Goal: Information Seeking & Learning: Find specific fact

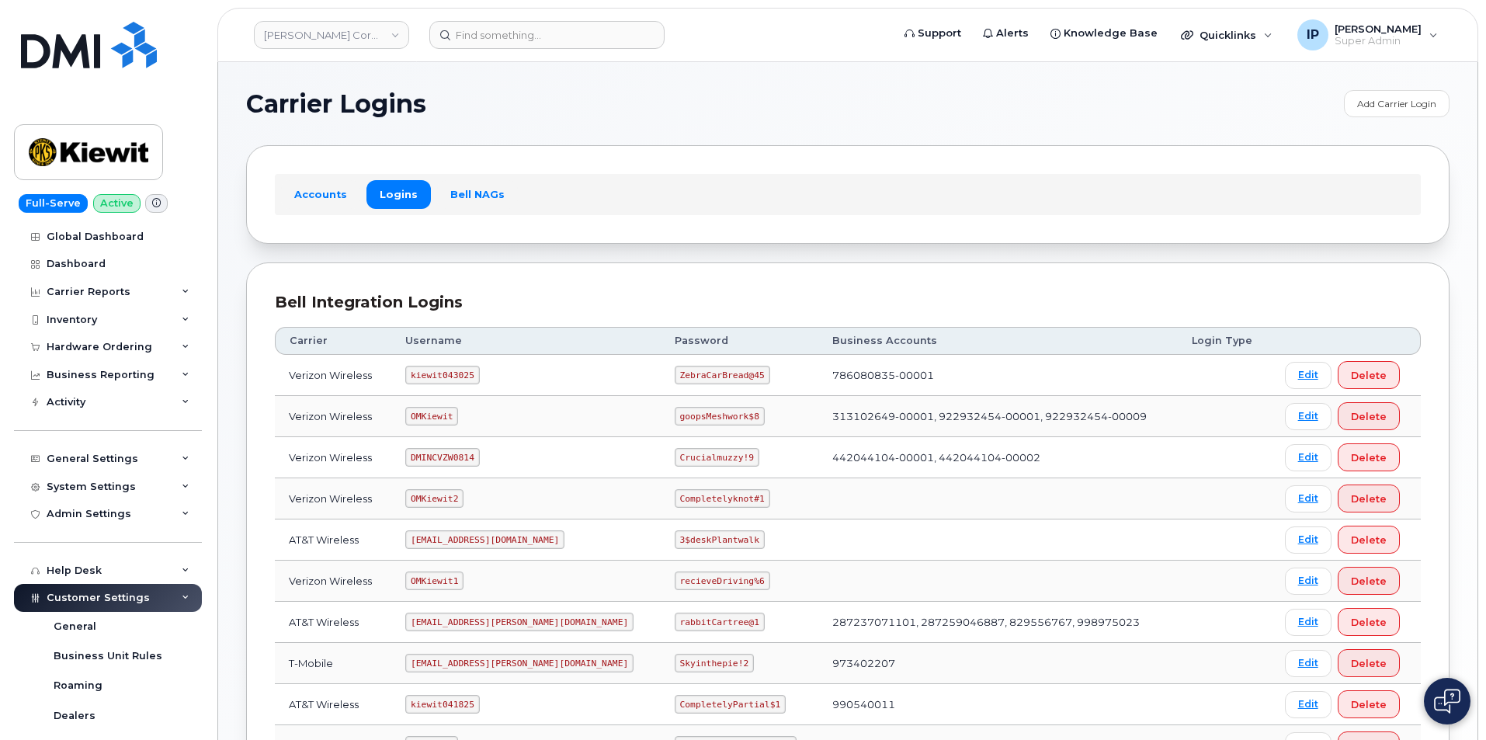
scroll to position [127, 0]
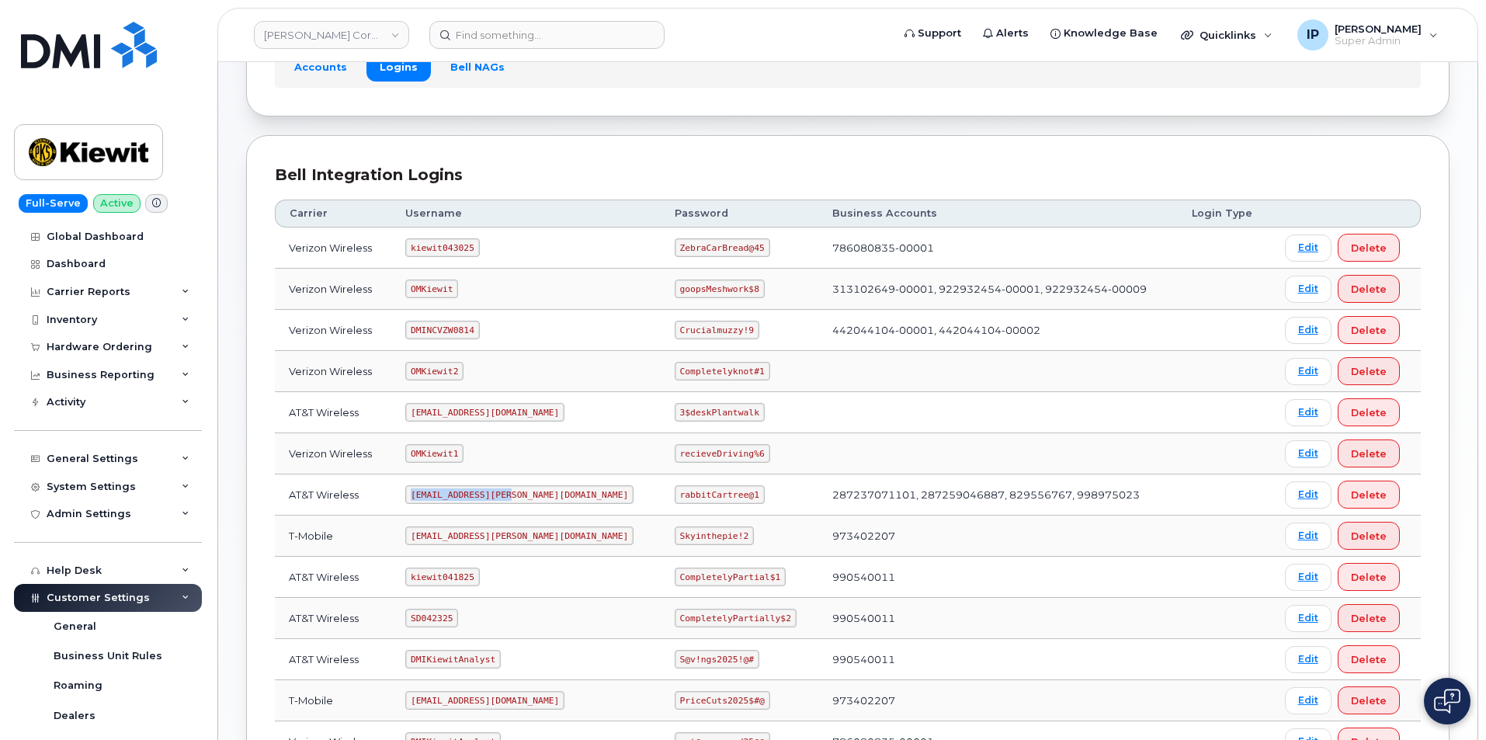
drag, startPoint x: 514, startPoint y: 492, endPoint x: 414, endPoint y: 502, distance: 100.7
click at [414, 502] on td "ms-kiewit@dminc.com" at bounding box center [525, 494] width 269 height 41
copy code "ms-kiewit@dminc.com"
click at [258, 499] on div "Bell Integration Logins Carrier Username Password Business Accounts Login Type …" at bounding box center [847, 470] width 1203 height 671
drag, startPoint x: 693, startPoint y: 494, endPoint x: 623, endPoint y: 495, distance: 70.6
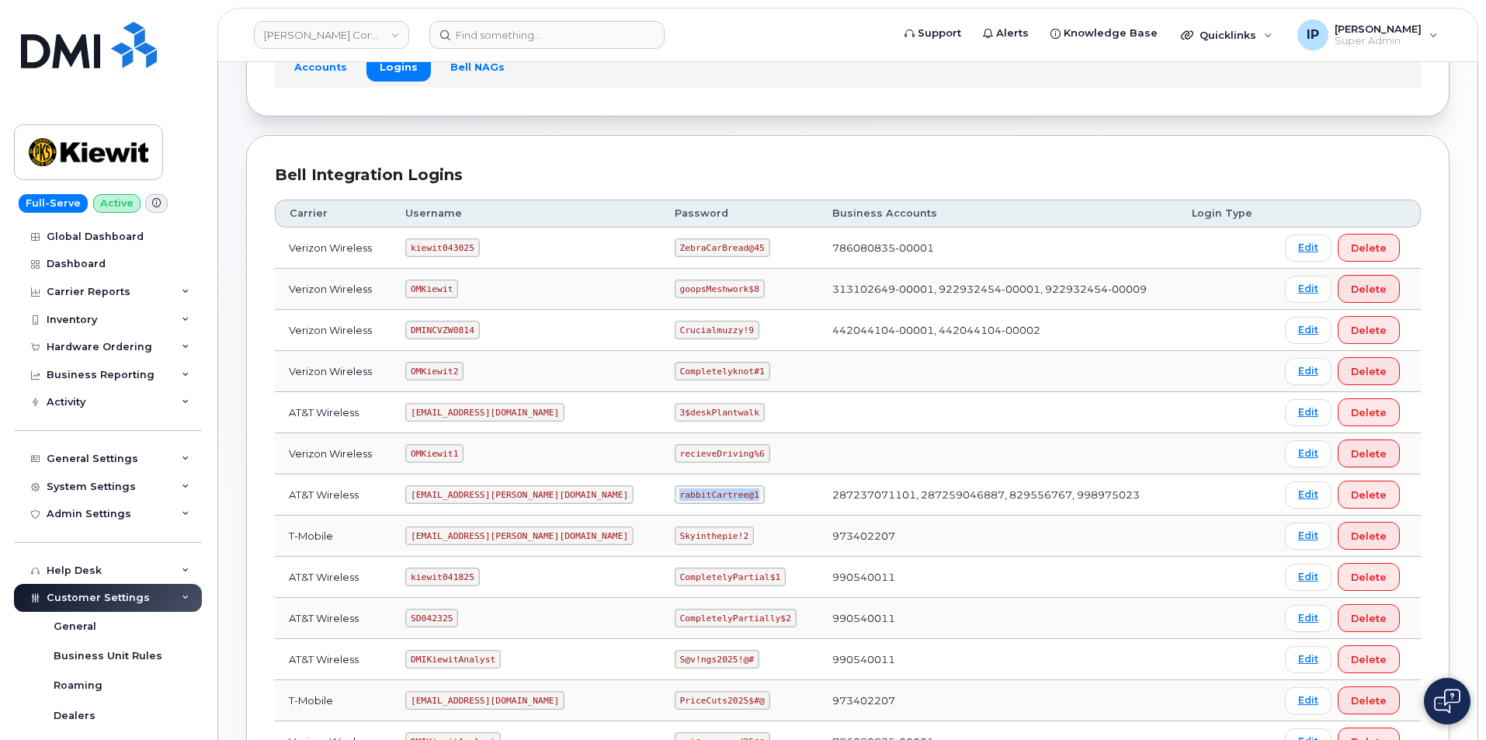
click at [661, 495] on td "rabbitCartree@1" at bounding box center [740, 494] width 158 height 41
copy code "rabbitCartree@1"
drag, startPoint x: 711, startPoint y: 247, endPoint x: 615, endPoint y: 247, distance: 96.3
click at [661, 247] on td "ZebraCarBread@45" at bounding box center [740, 247] width 158 height 41
copy code "ZebraCarBread@45"
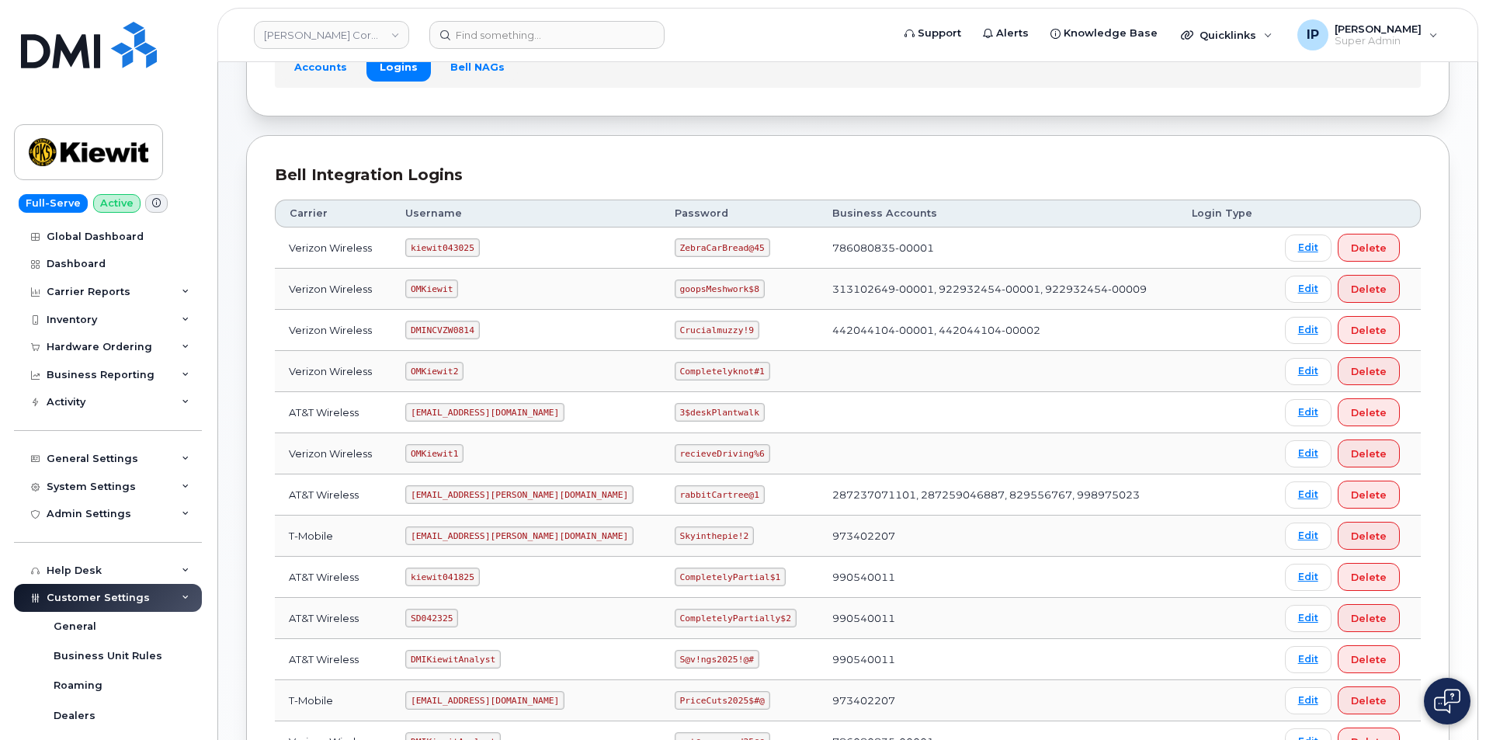
click at [756, 129] on section "Carrier Logins Add Carrier Login Accounts Logins Bell NAGs Bell Integration Log…" at bounding box center [847, 384] width 1203 height 842
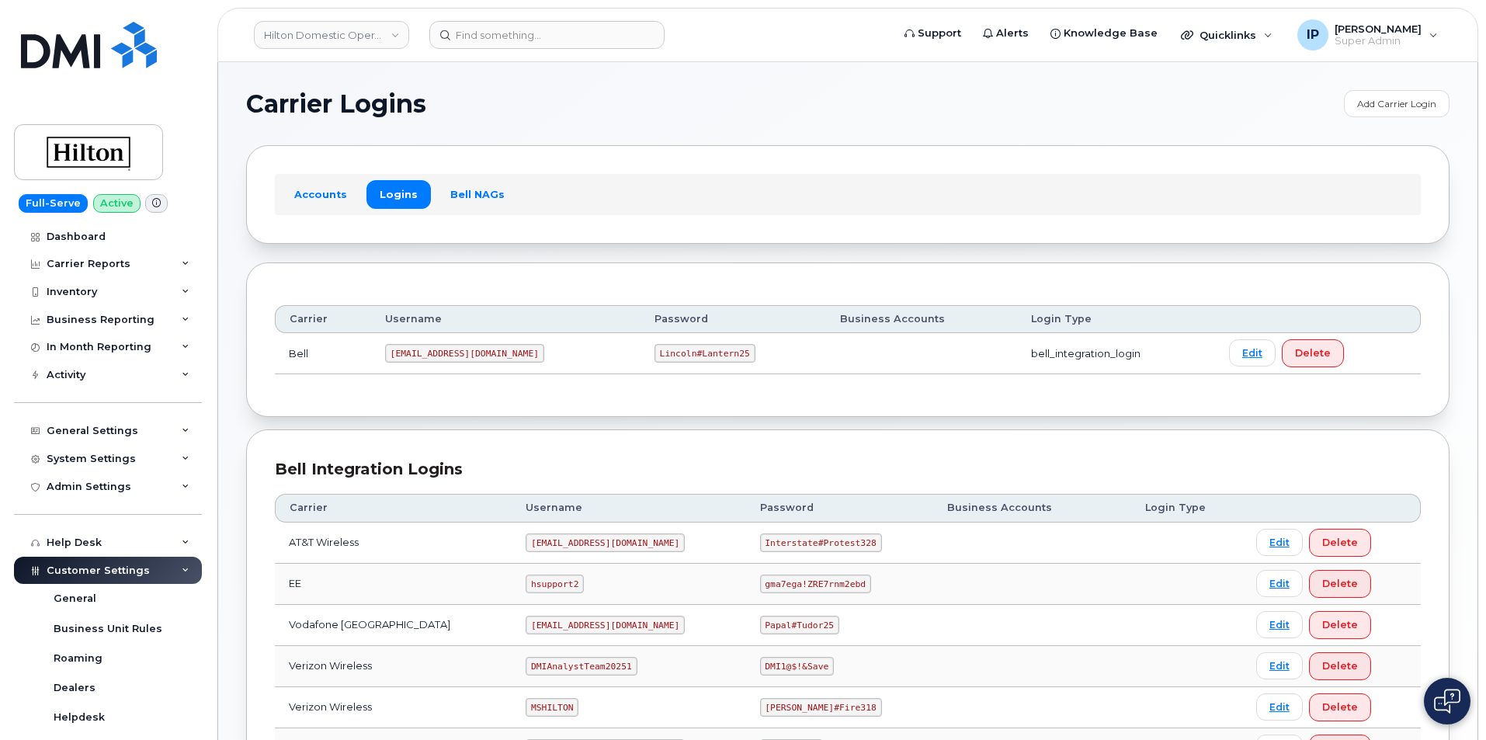
scroll to position [233, 0]
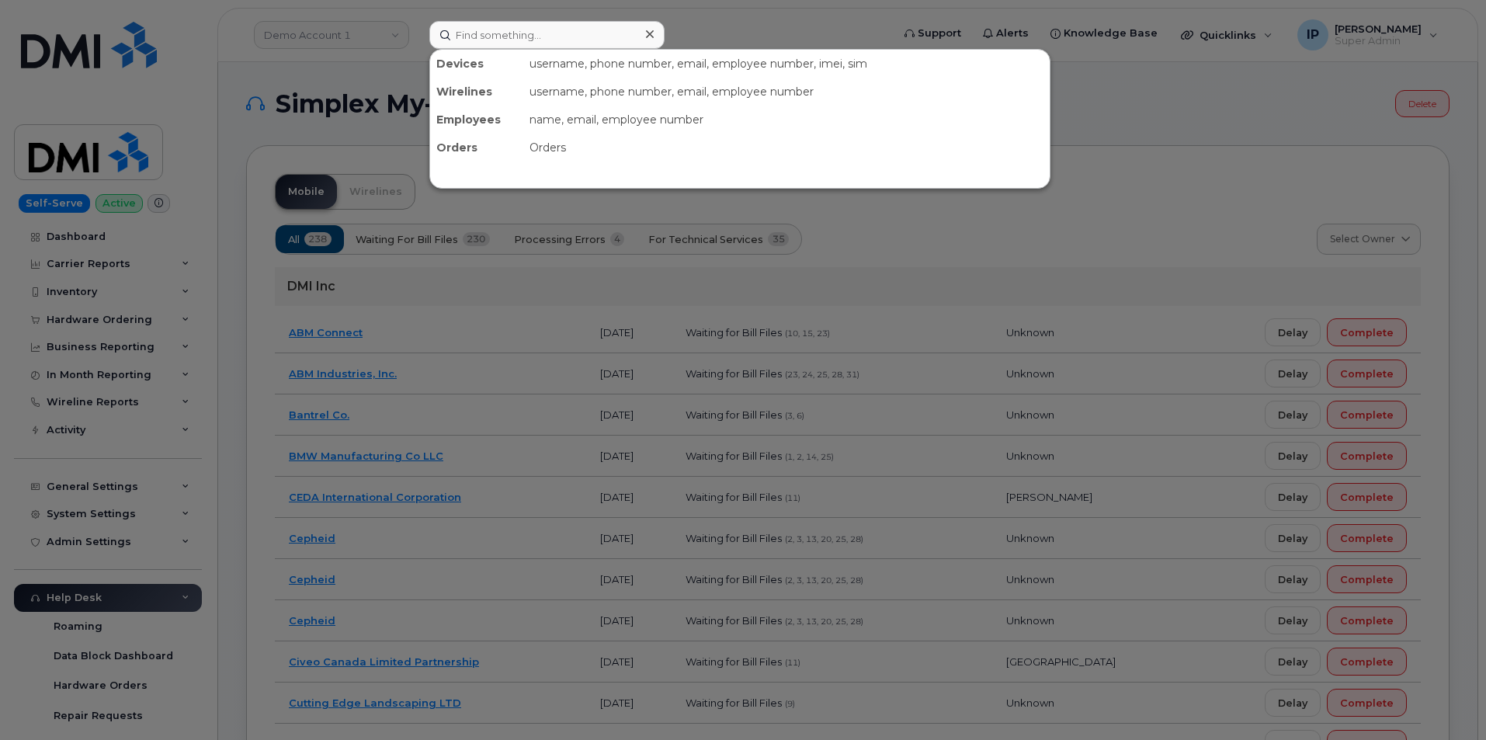
click at [585, 47] on input at bounding box center [546, 35] width 235 height 28
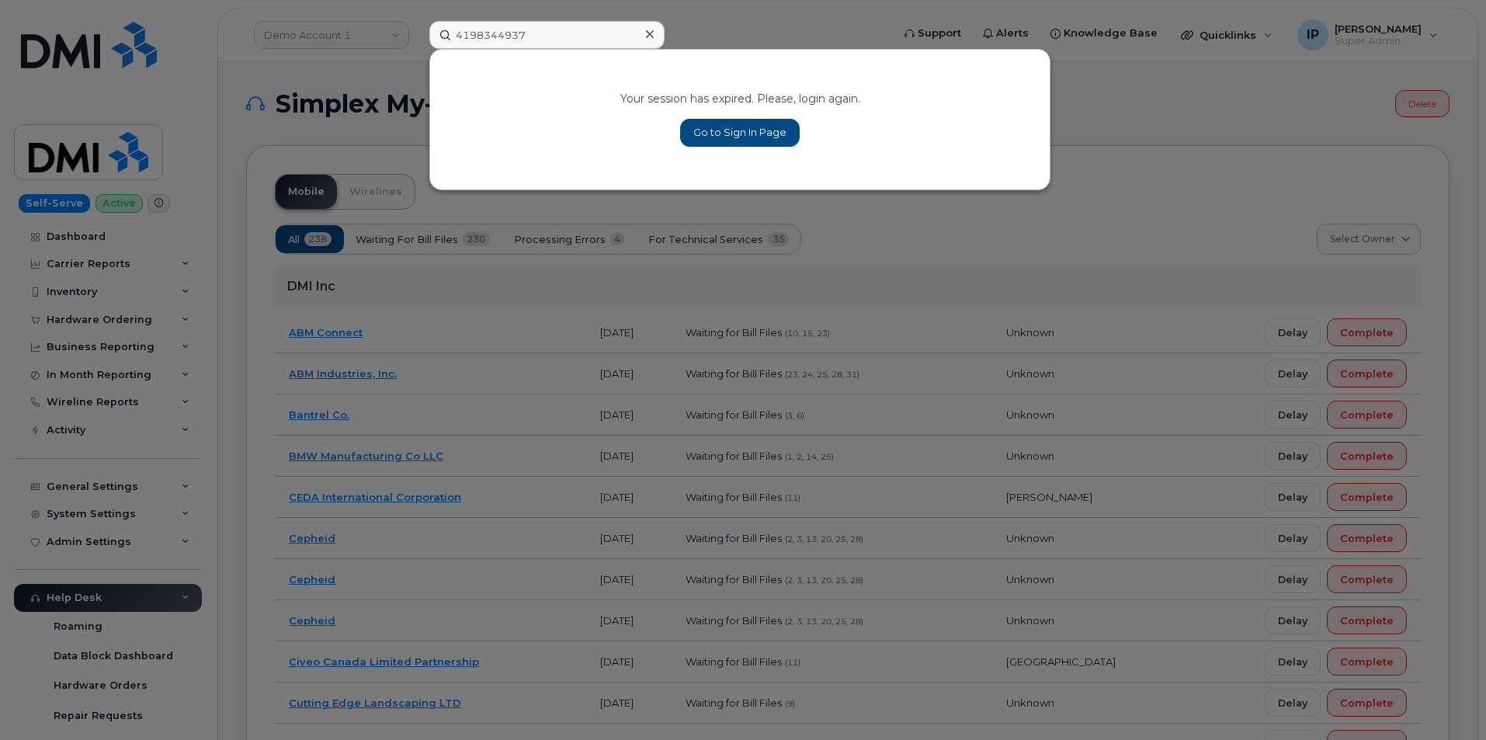
type input "4198344937"
click at [756, 130] on link "Go to Sign In Page" at bounding box center [740, 133] width 120 height 28
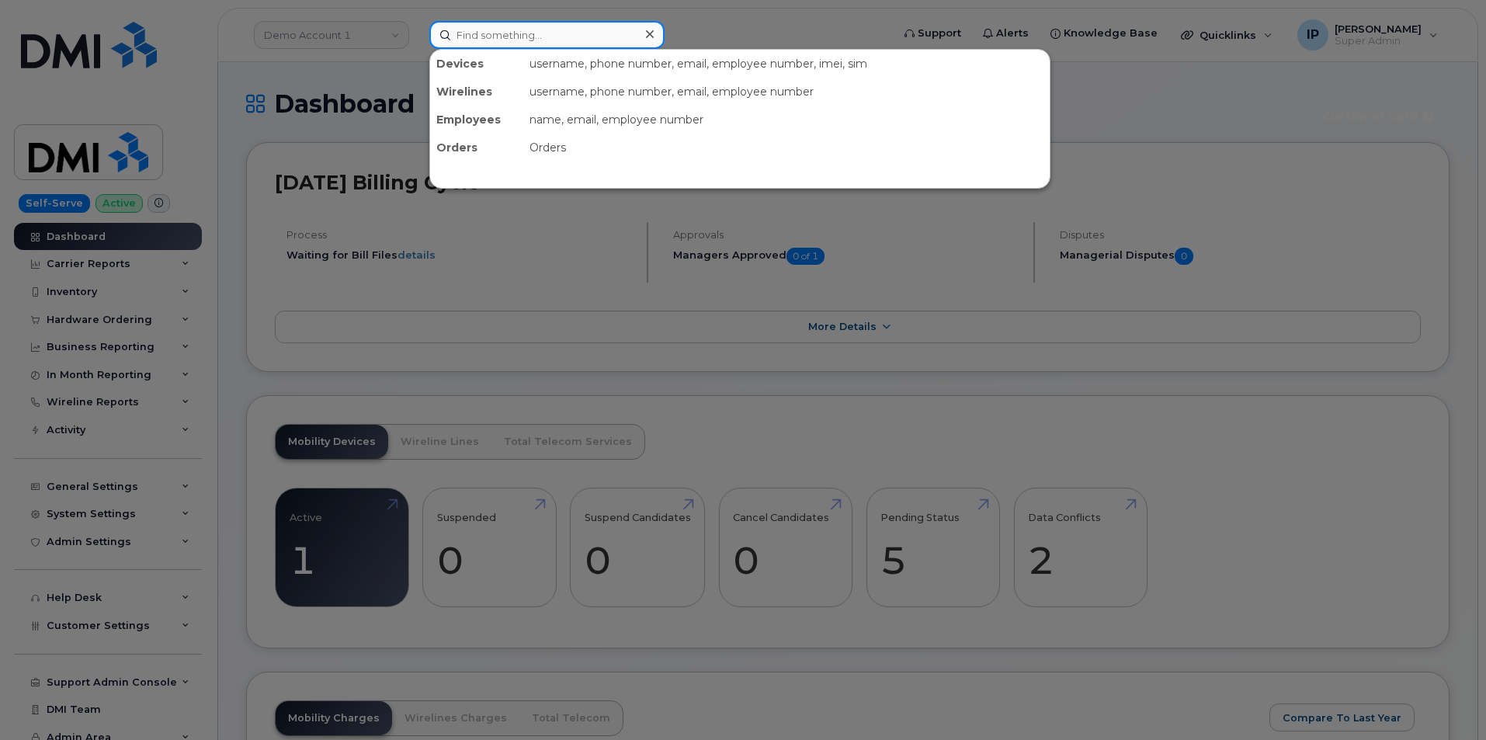
click at [520, 41] on input at bounding box center [546, 35] width 235 height 28
paste input "4198344937"
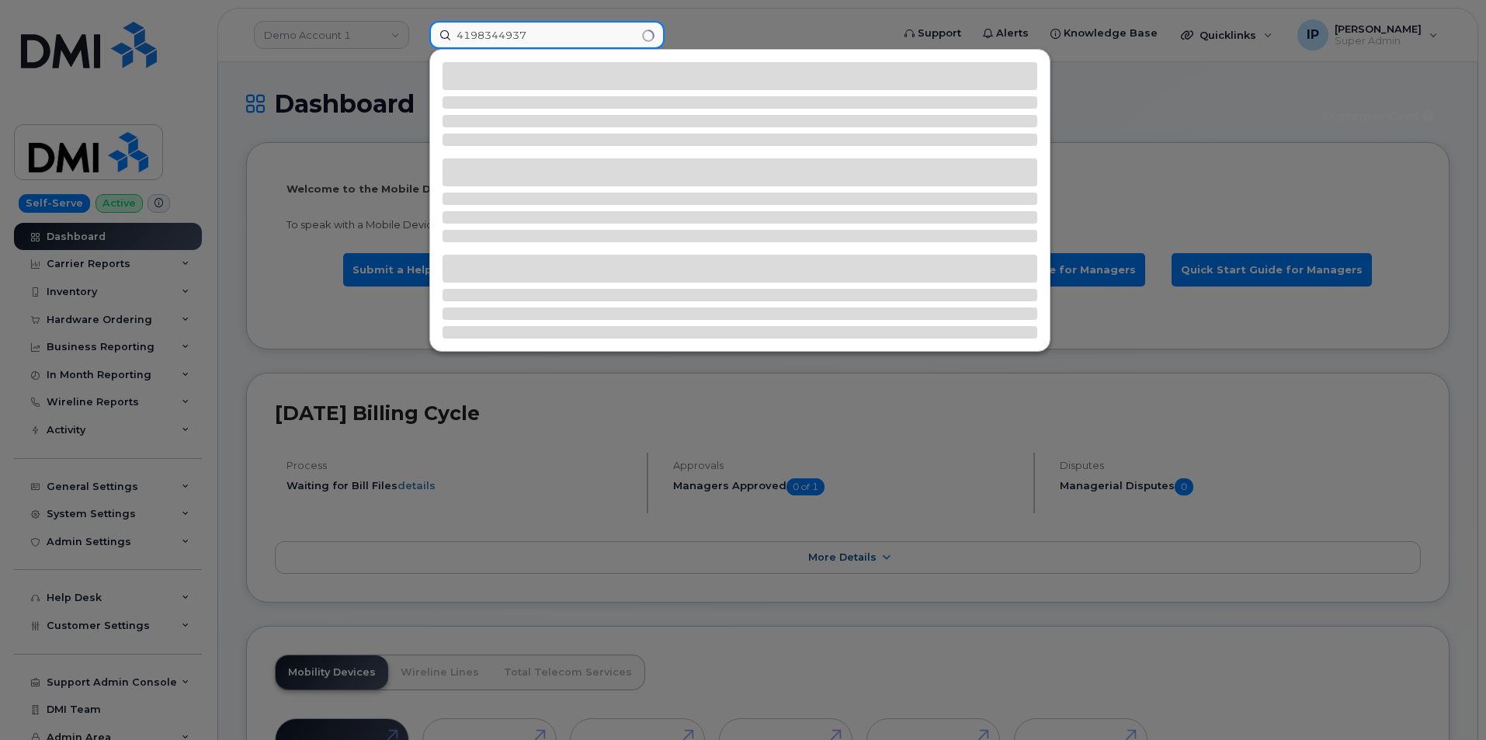
type input "4198344937"
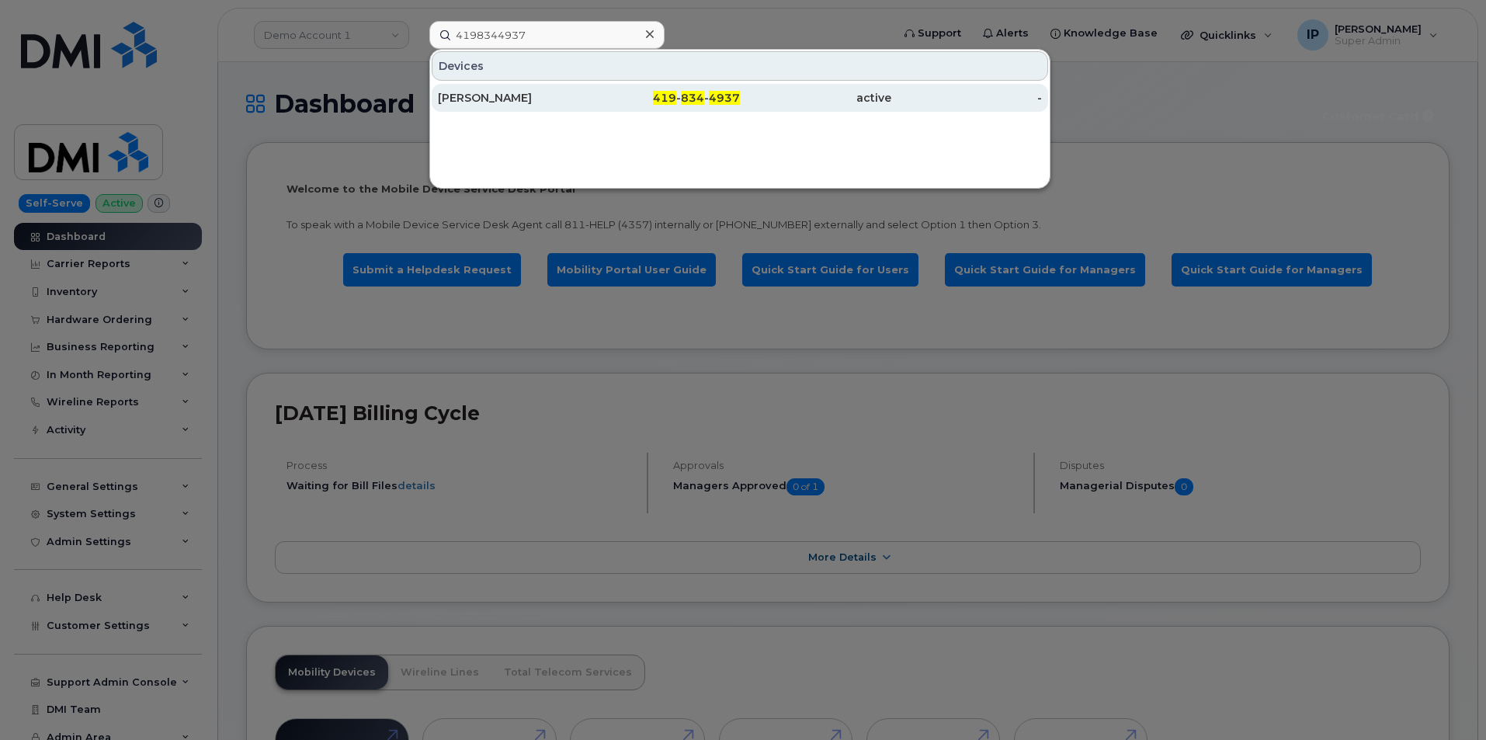
click at [578, 104] on div "[PERSON_NAME]" at bounding box center [513, 98] width 151 height 16
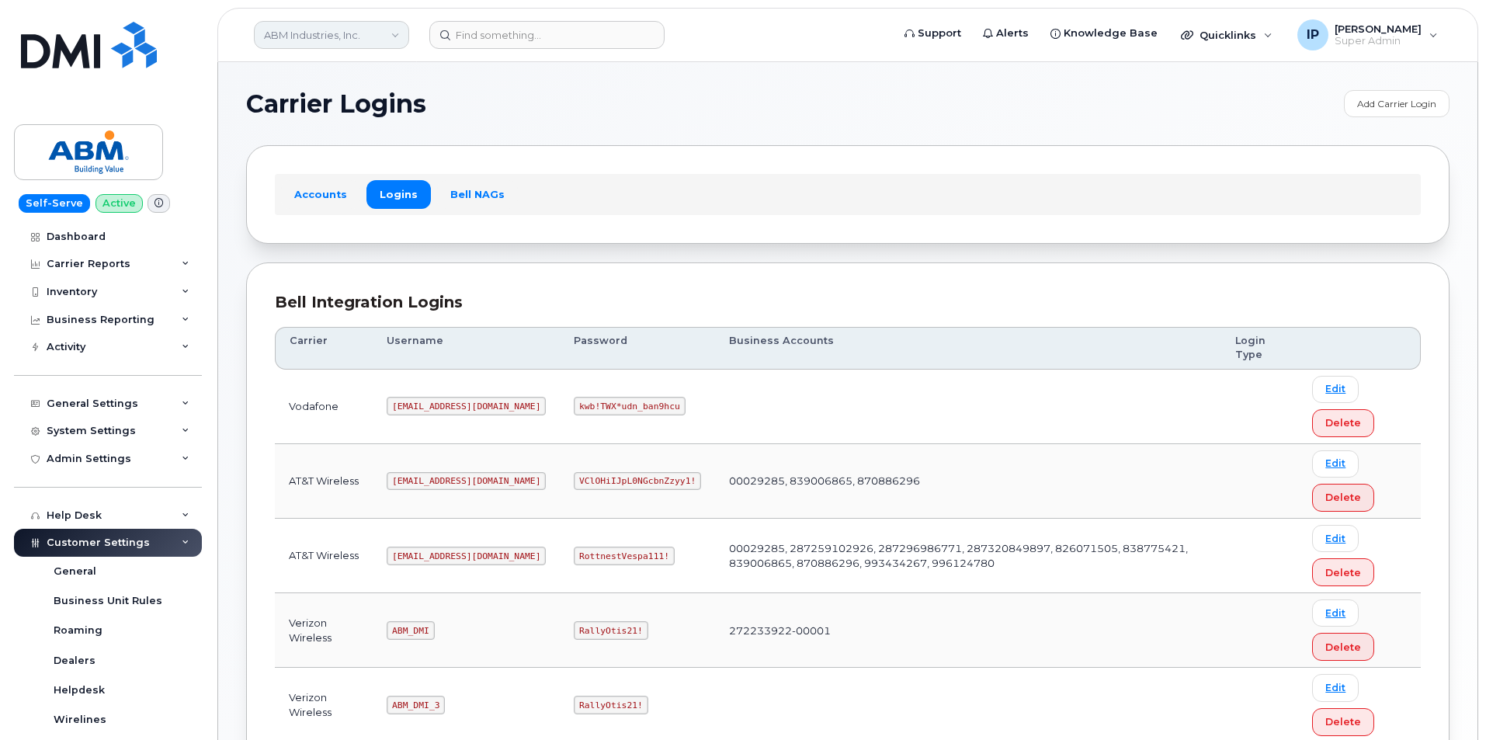
scroll to position [233, 0]
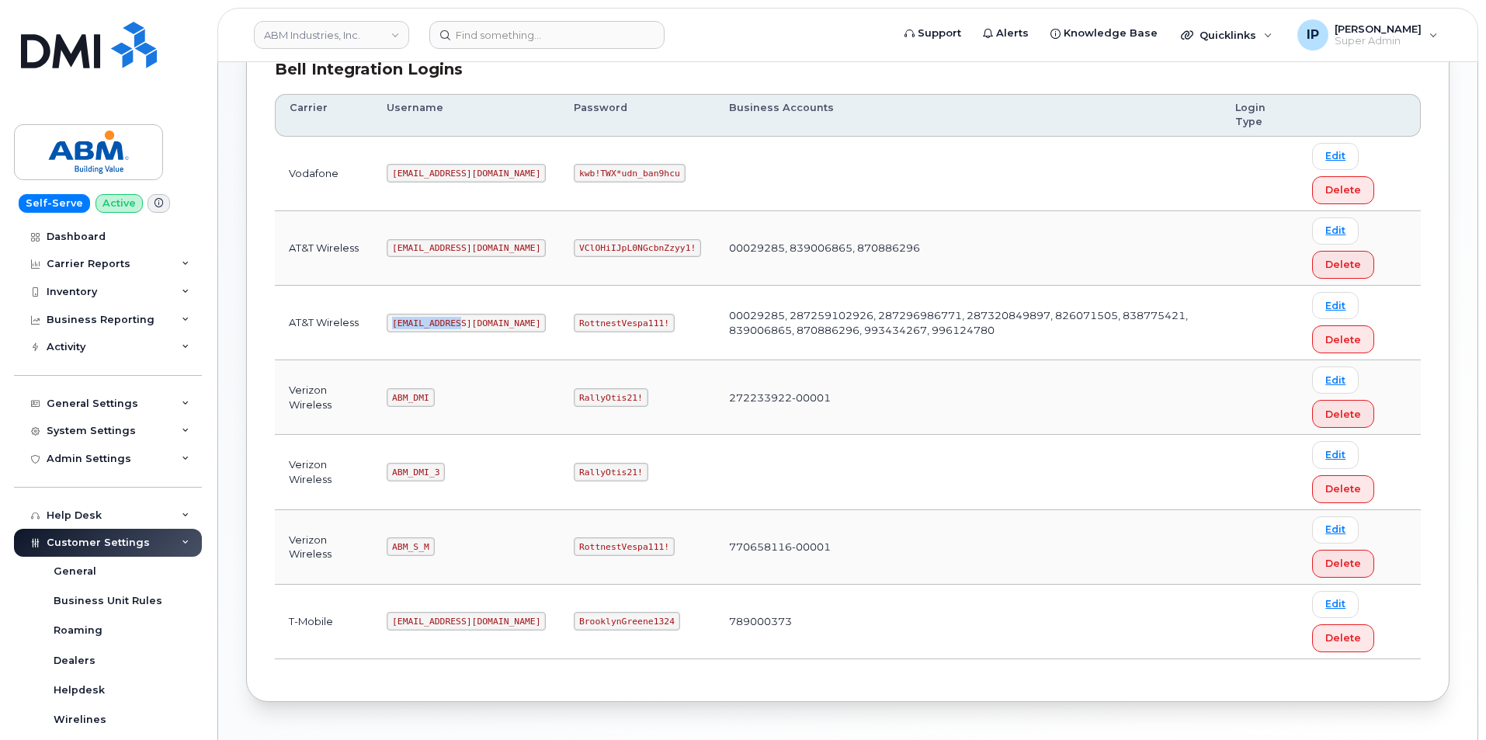
drag, startPoint x: 448, startPoint y: 321, endPoint x: 385, endPoint y: 325, distance: 63.1
click at [385, 325] on td "[EMAIL_ADDRESS][DOMAIN_NAME]" at bounding box center [466, 323] width 187 height 75
copy code "[EMAIL_ADDRESS][DOMAIN_NAME]"
drag, startPoint x: 606, startPoint y: 321, endPoint x: 496, endPoint y: 323, distance: 110.3
click at [496, 360] on tr "AT&T Wireless [EMAIL_ADDRESS][DOMAIN_NAME] RottnestVespa111! 00029285, 28725910…" at bounding box center [848, 397] width 1146 height 75
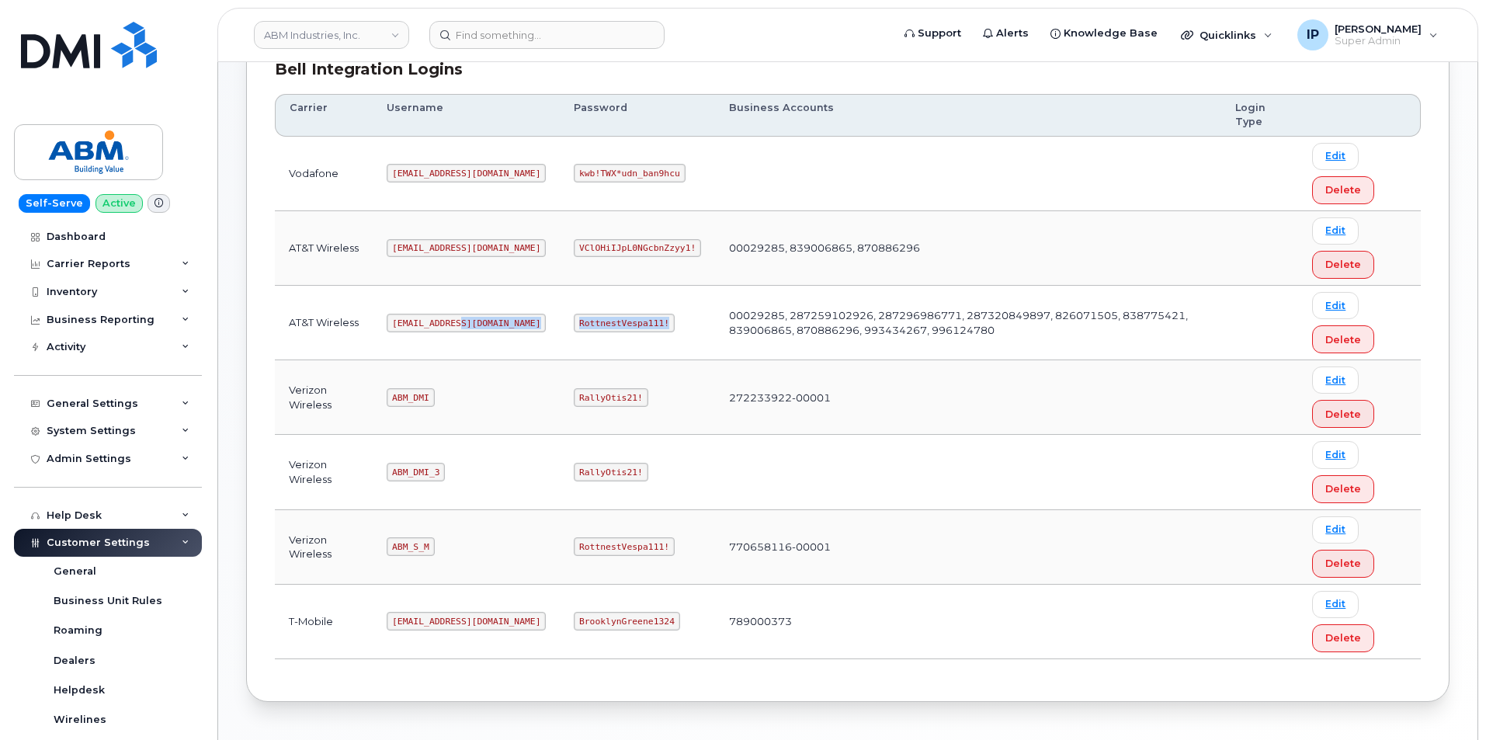
copy tr "RottnestVespa111!"
drag, startPoint x: 429, startPoint y: 543, endPoint x: 385, endPoint y: 547, distance: 43.7
click at [383, 547] on td "ABM_S_M" at bounding box center [466, 547] width 187 height 75
copy code "ABM_S_M"
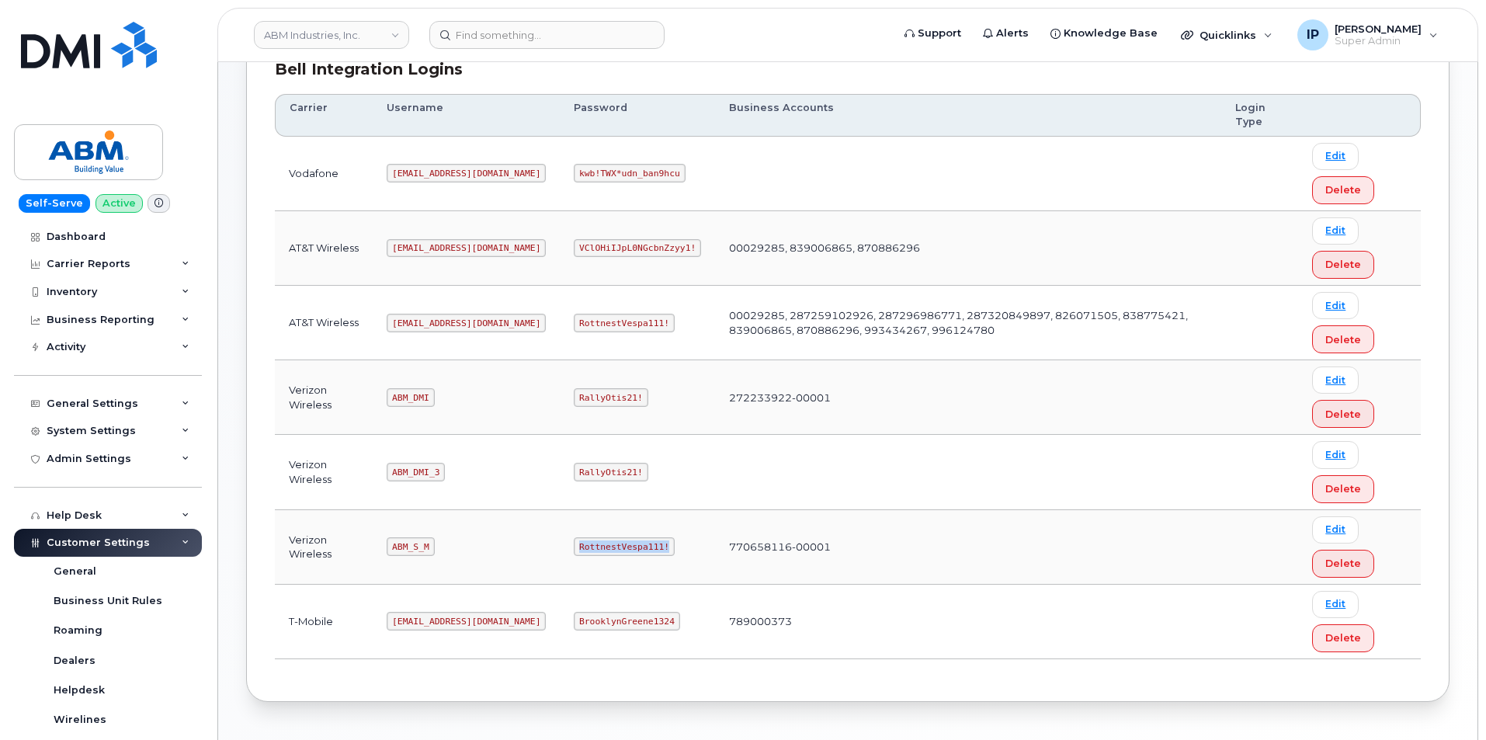
drag, startPoint x: 606, startPoint y: 545, endPoint x: 522, endPoint y: 550, distance: 84.0
click at [574, 550] on code "RottnestVespa111!" at bounding box center [624, 546] width 101 height 19
copy code "RottnestVespa111!"
